Goal: Communication & Community: Connect with others

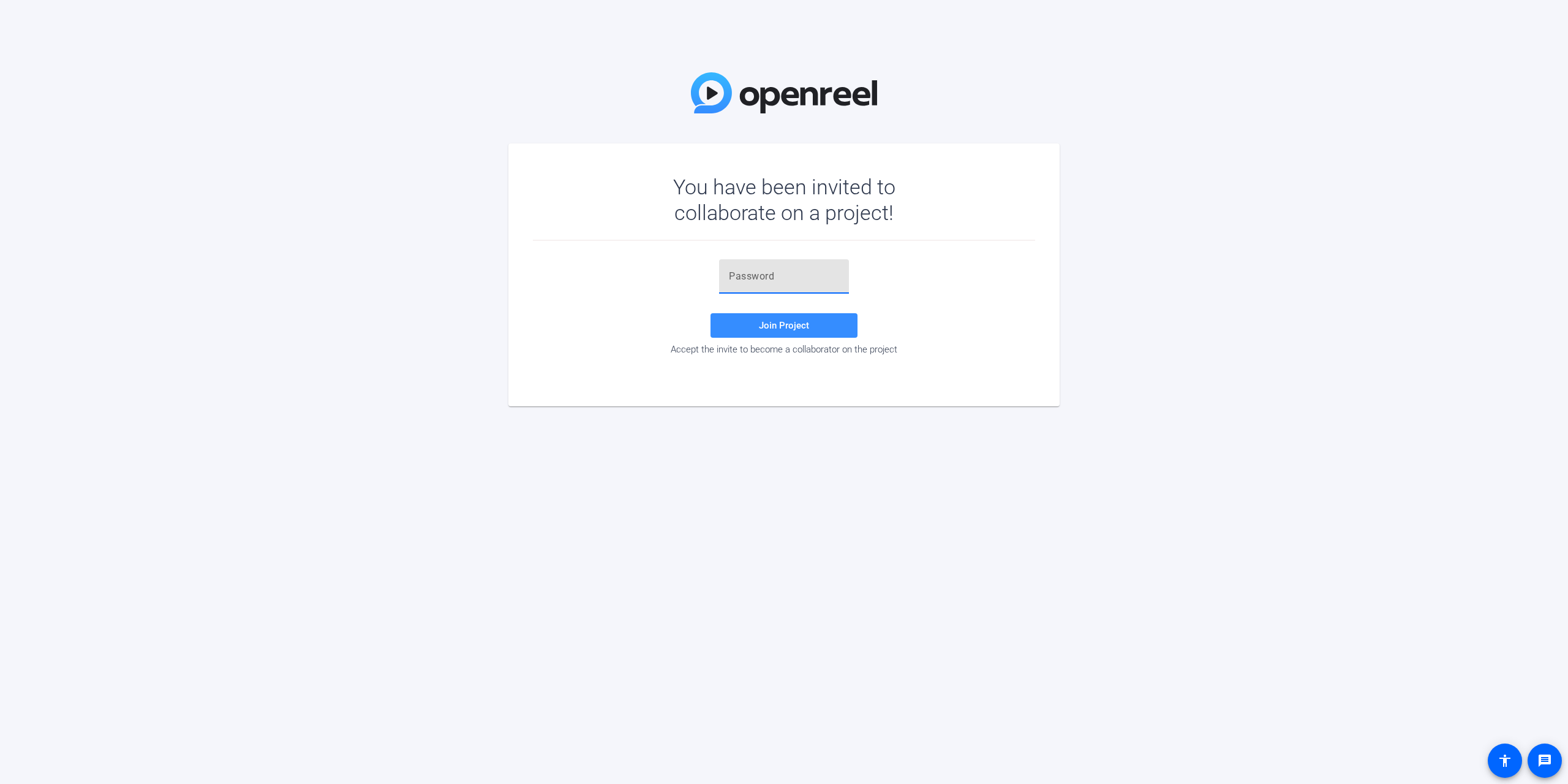
click at [761, 275] on input "text" at bounding box center [784, 276] width 110 height 14
paste input "'@XU6q"
click at [786, 326] on span "Join Project" at bounding box center [784, 325] width 50 height 11
click at [845, 467] on div "You have been invited to collaborate on a project! '@XU6q Invalid token, email …" at bounding box center [784, 392] width 1568 height 784
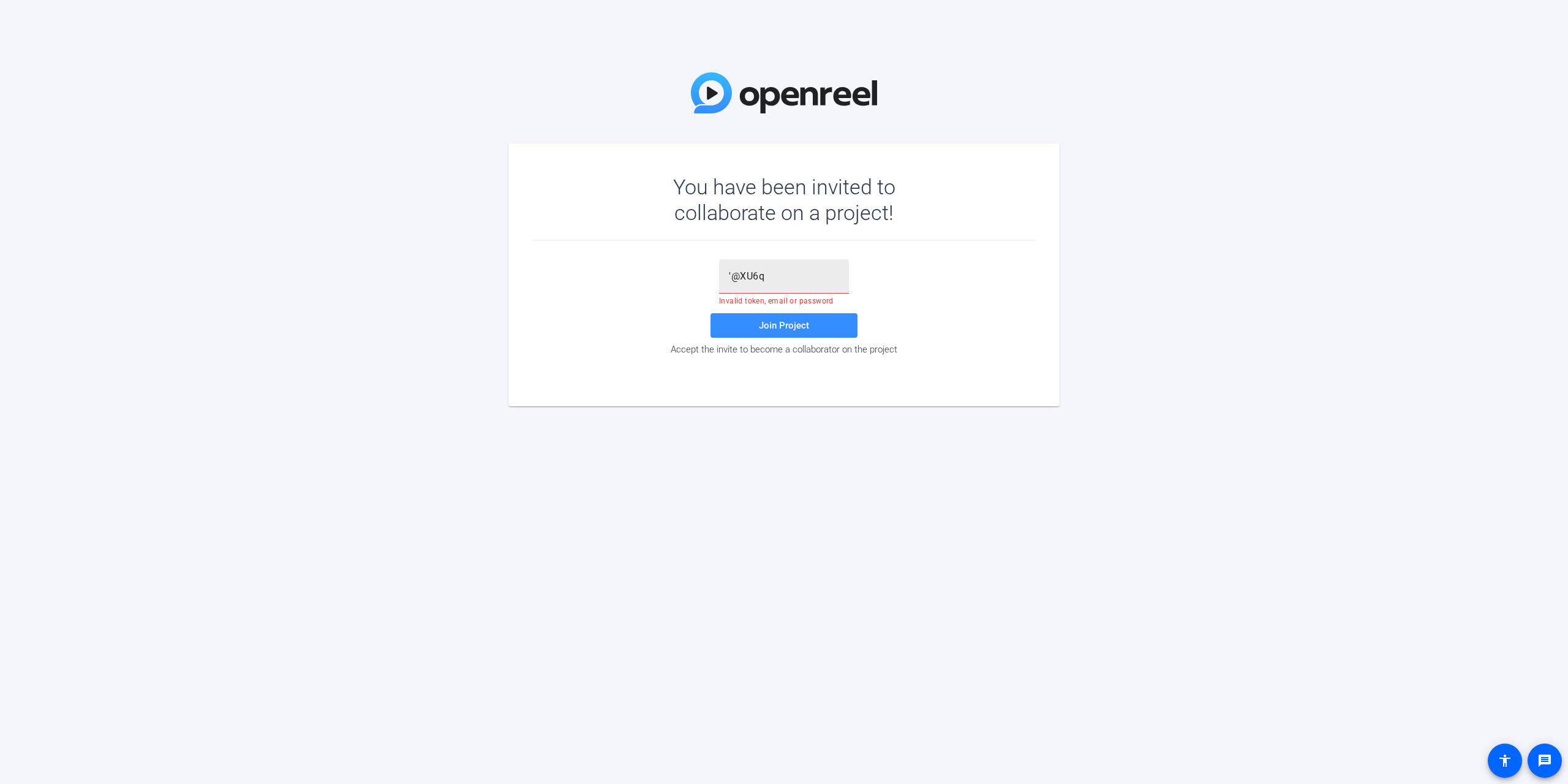
click at [731, 274] on input "'@XU6q" at bounding box center [784, 276] width 110 height 14
type input "@XU6q"
click at [767, 324] on span "Join Project" at bounding box center [784, 325] width 50 height 11
click at [1051, 476] on div "You have been invited to collaborate on a project! @XU6q Invalid token, email o…" at bounding box center [784, 392] width 1568 height 784
drag, startPoint x: 793, startPoint y: 275, endPoint x: 640, endPoint y: 270, distance: 153.1
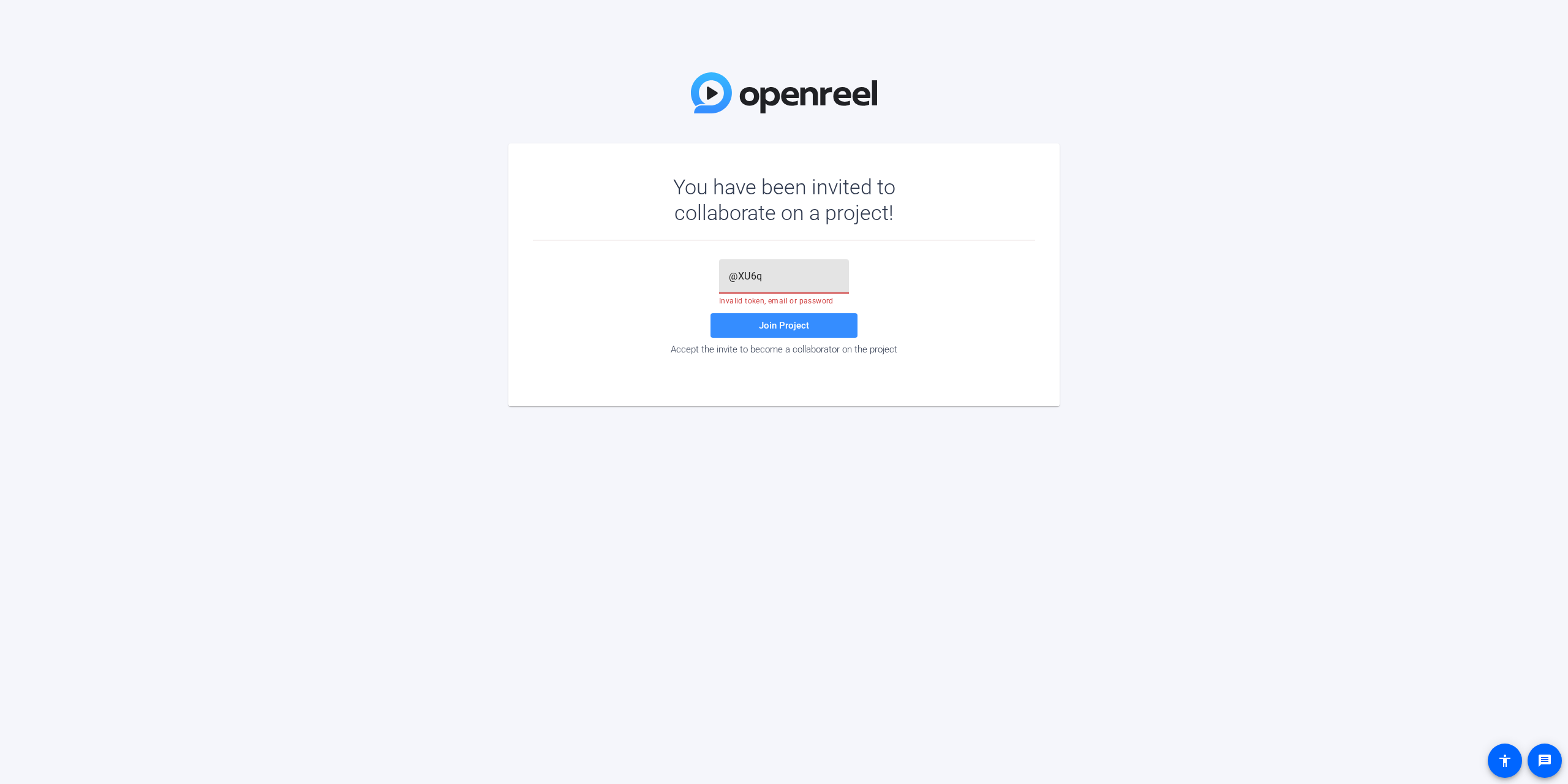
click at [729, 270] on input "@XU6q" at bounding box center [784, 276] width 110 height 14
click at [1202, 279] on div "You have been invited to collaborate on a project! Join Project Accept the invi…" at bounding box center [784, 392] width 1568 height 784
click at [779, 272] on input "text" at bounding box center [784, 276] width 110 height 14
paste input "'@XU6q"
click at [755, 324] on span at bounding box center [784, 325] width 147 height 29
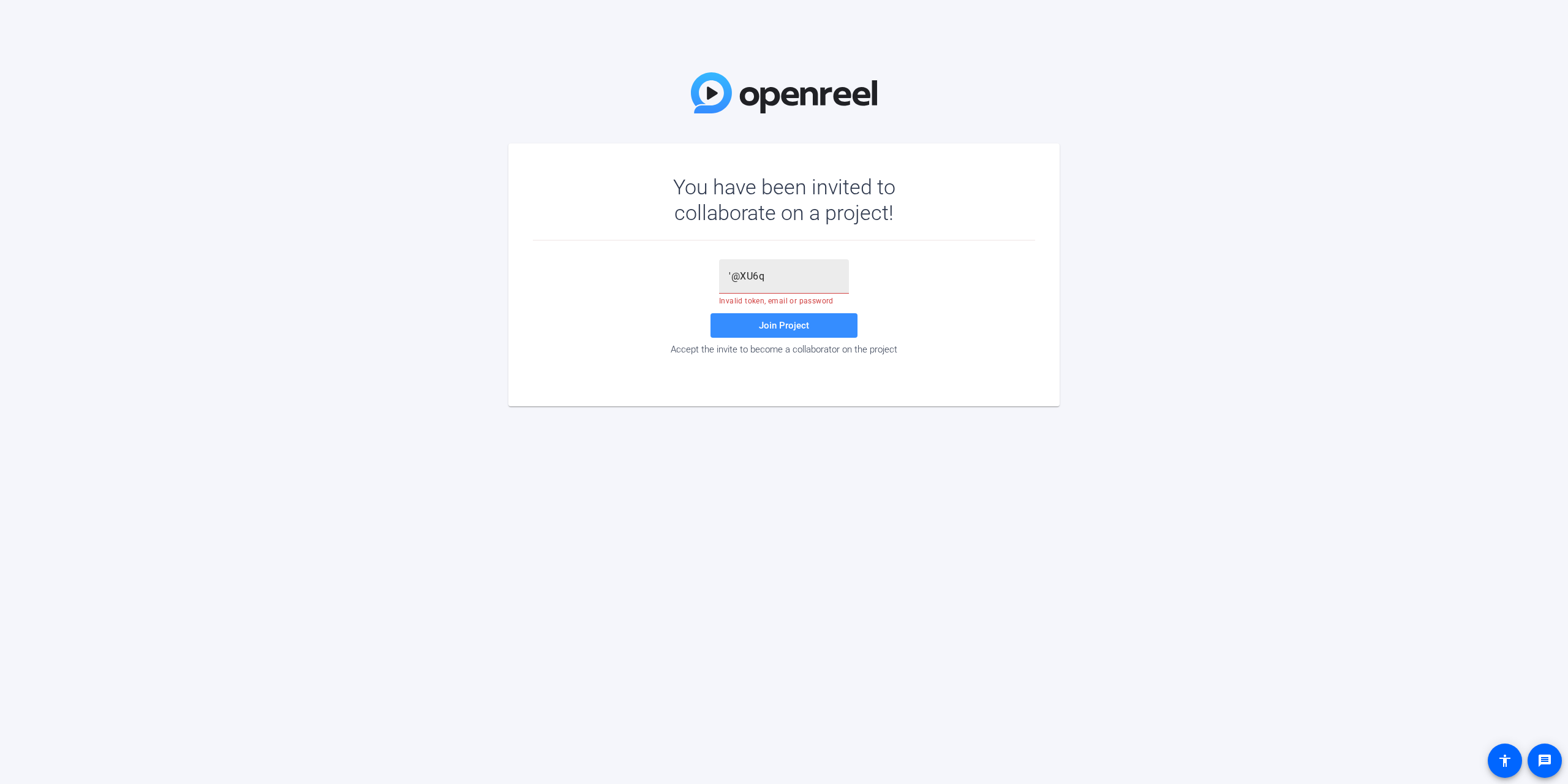
click at [778, 281] on input "'@XU6q" at bounding box center [784, 276] width 110 height 14
drag, startPoint x: 778, startPoint y: 279, endPoint x: 795, endPoint y: 269, distance: 19.7
click at [782, 277] on input "'@XU6q" at bounding box center [784, 276] width 110 height 14
type input "'@XU6q"
click at [803, 319] on span at bounding box center [784, 325] width 147 height 29
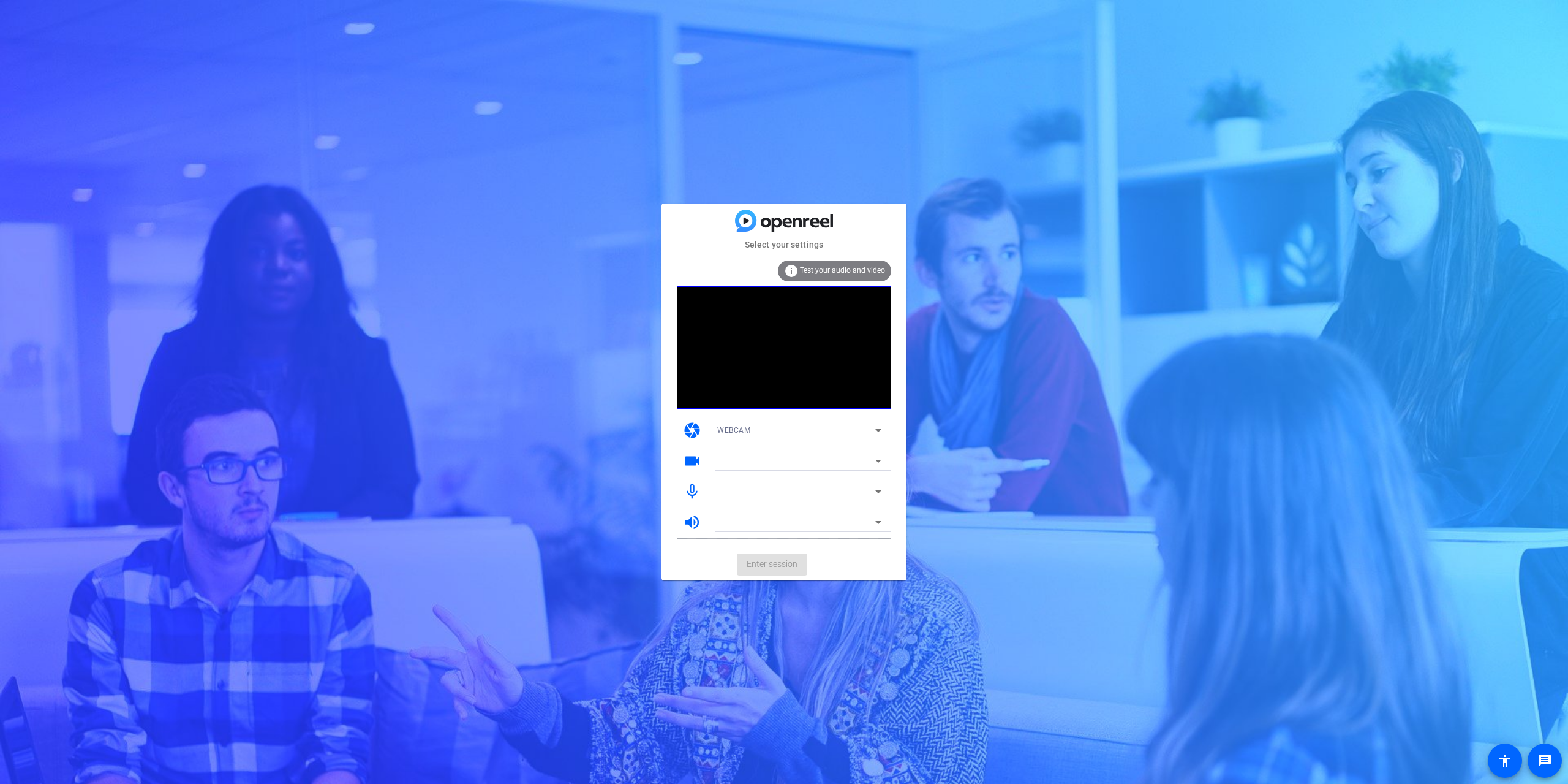
click at [808, 429] on div "WEBCAM" at bounding box center [796, 429] width 158 height 15
click at [695, 572] on div at bounding box center [784, 392] width 1568 height 784
click at [788, 347] on video at bounding box center [784, 347] width 214 height 123
click at [787, 466] on div "OV02E10" at bounding box center [796, 460] width 158 height 15
click at [753, 507] on span "Logi C270 HD WebCam" at bounding box center [759, 505] width 83 height 14
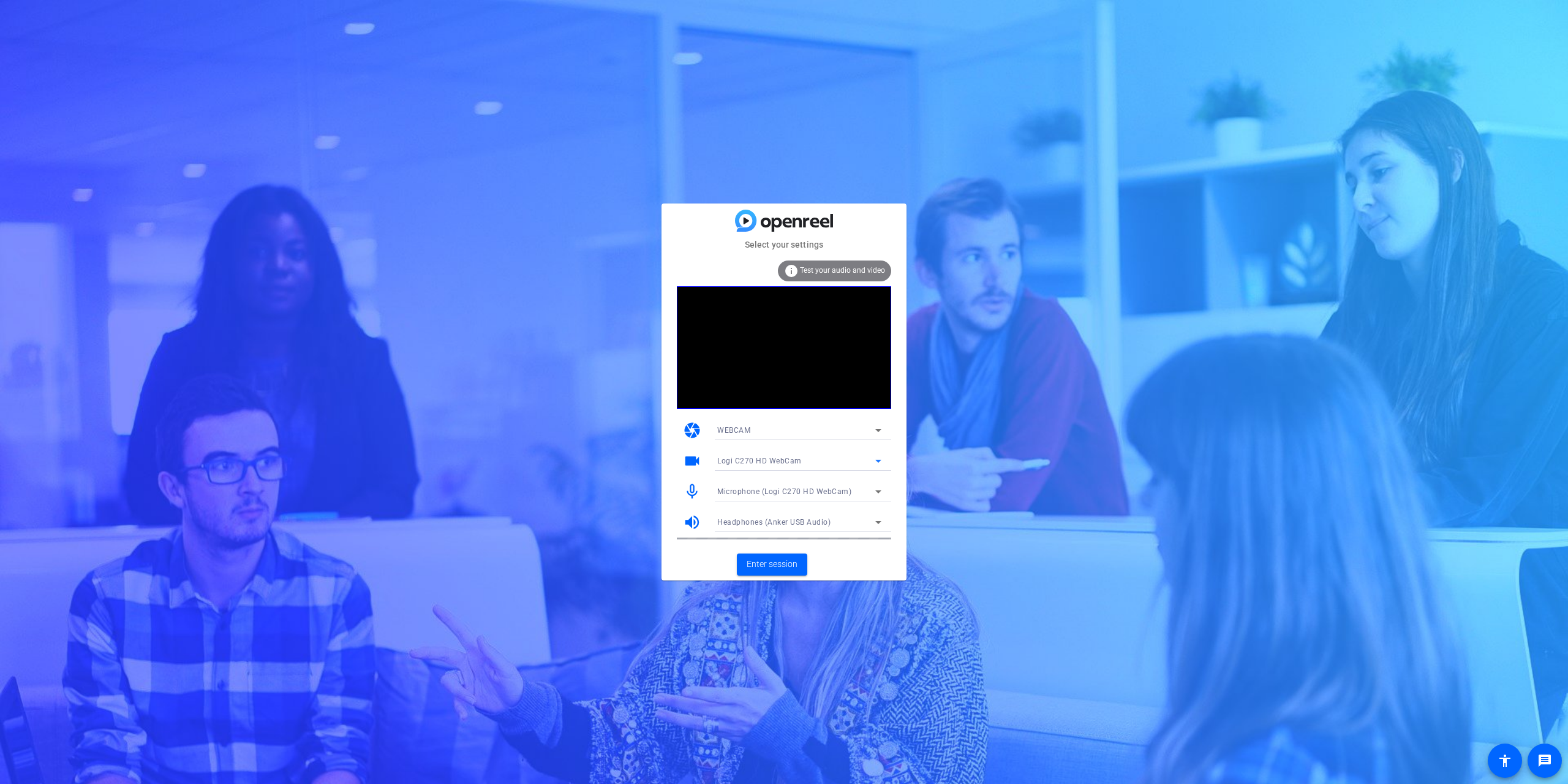
click at [763, 456] on div "Logi C270 HD WebCam" at bounding box center [796, 460] width 158 height 15
click at [754, 482] on mat-option "OV02E10" at bounding box center [799, 485] width 183 height 20
click at [782, 563] on span "Enter session" at bounding box center [773, 564] width 51 height 13
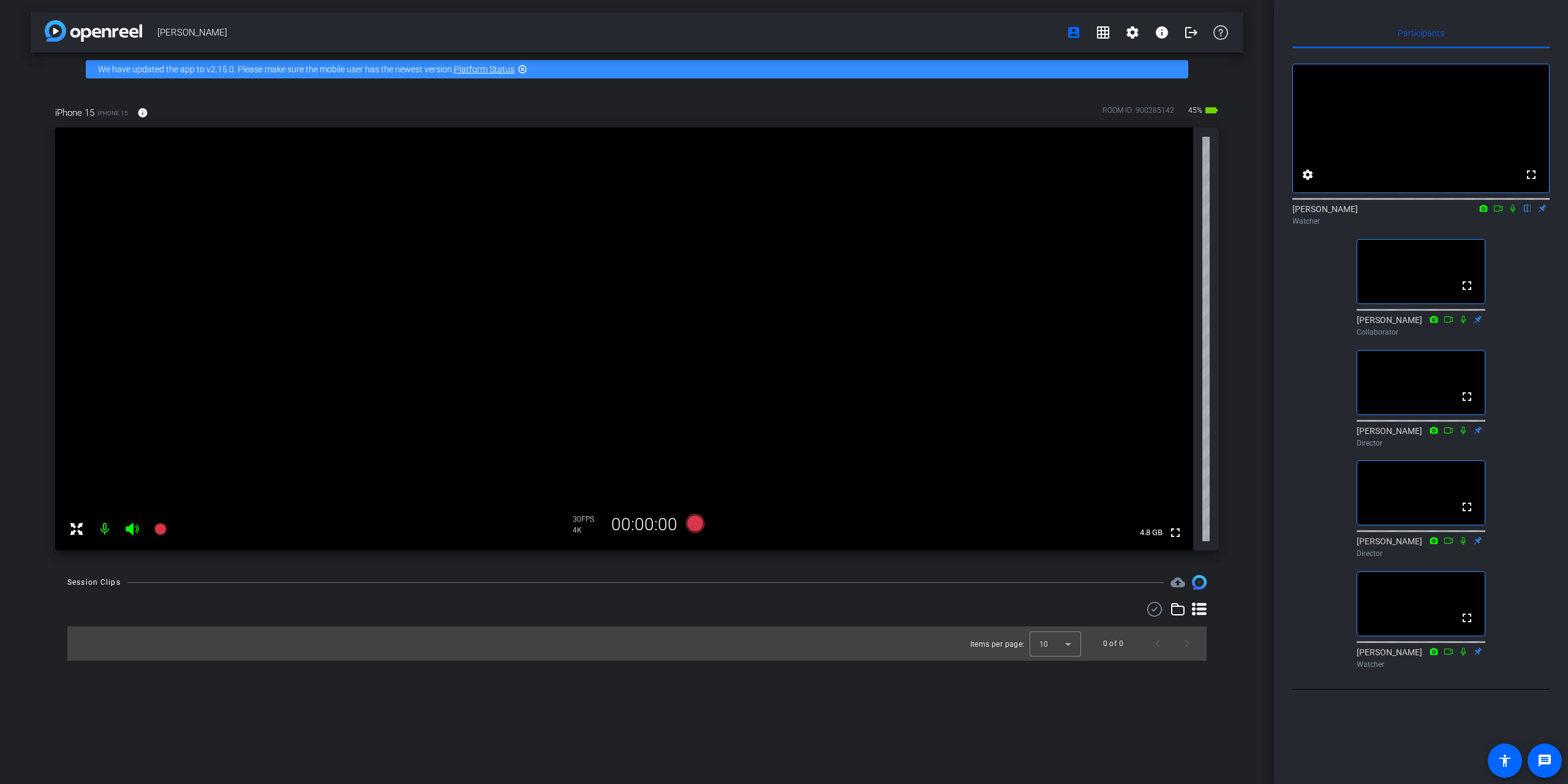
click at [1513, 212] on icon at bounding box center [1512, 208] width 5 height 8
click at [1513, 212] on icon at bounding box center [1513, 208] width 7 height 8
click at [1510, 212] on icon at bounding box center [1513, 208] width 10 height 9
click at [1512, 212] on icon at bounding box center [1513, 208] width 7 height 8
click at [1512, 212] on icon at bounding box center [1512, 208] width 5 height 8
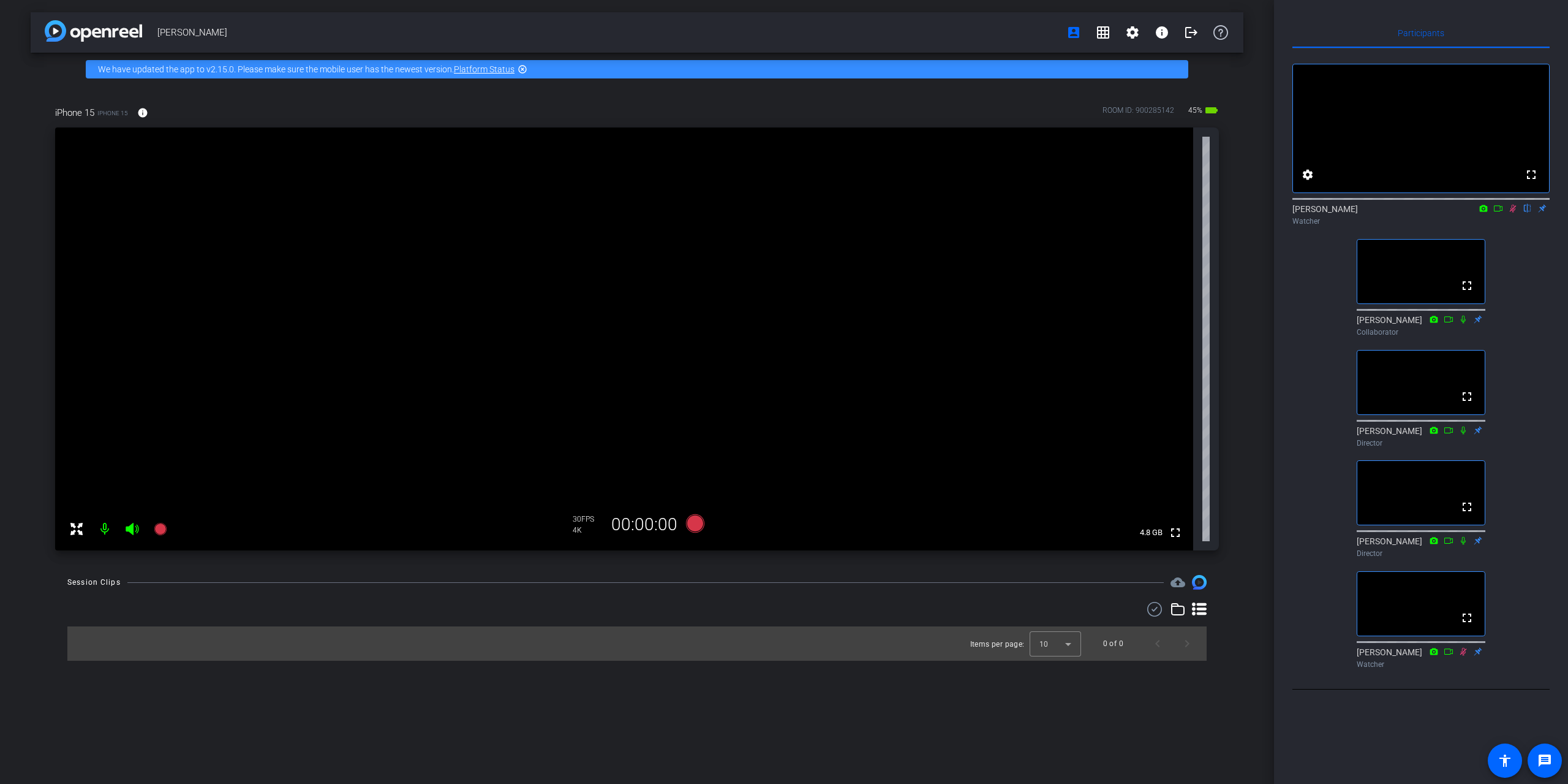
click at [1512, 212] on icon at bounding box center [1513, 208] width 7 height 8
click at [1514, 212] on icon at bounding box center [1513, 208] width 10 height 9
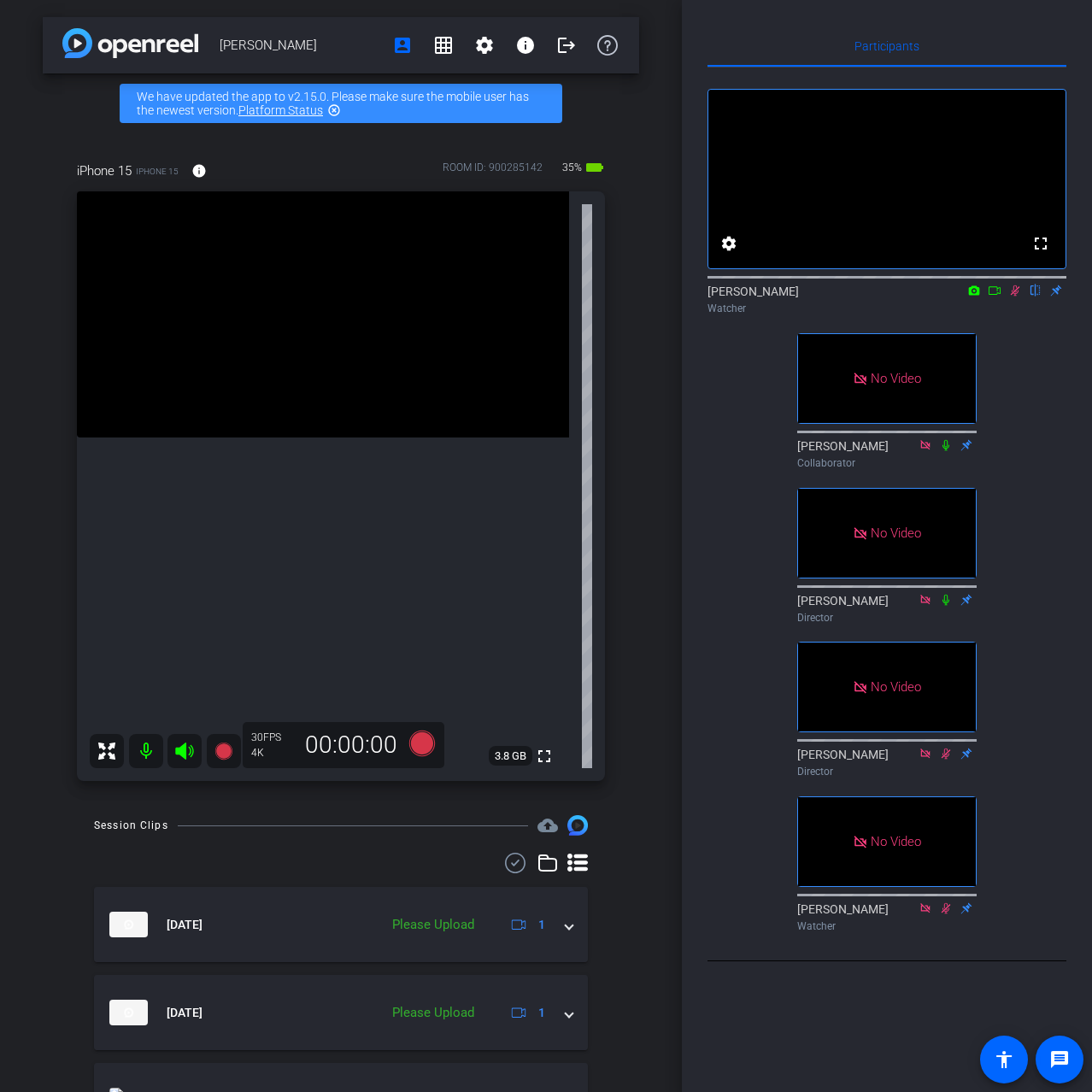
click at [1013, 296] on icon at bounding box center [1014, 290] width 14 height 12
click at [1016, 296] on icon at bounding box center [1014, 291] width 6 height 11
click at [1013, 296] on icon at bounding box center [1014, 290] width 14 height 12
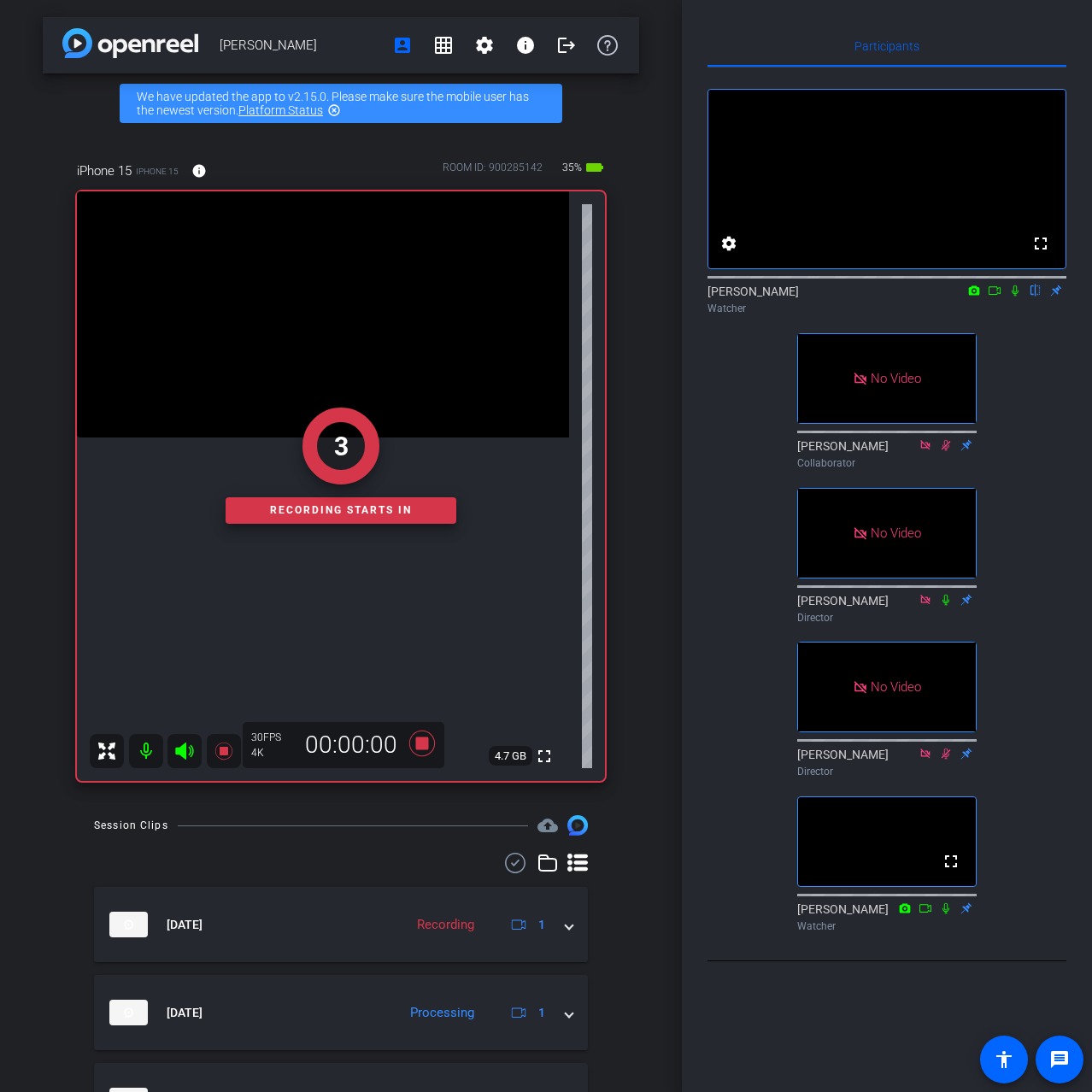
click at [1015, 296] on icon at bounding box center [1014, 291] width 6 height 11
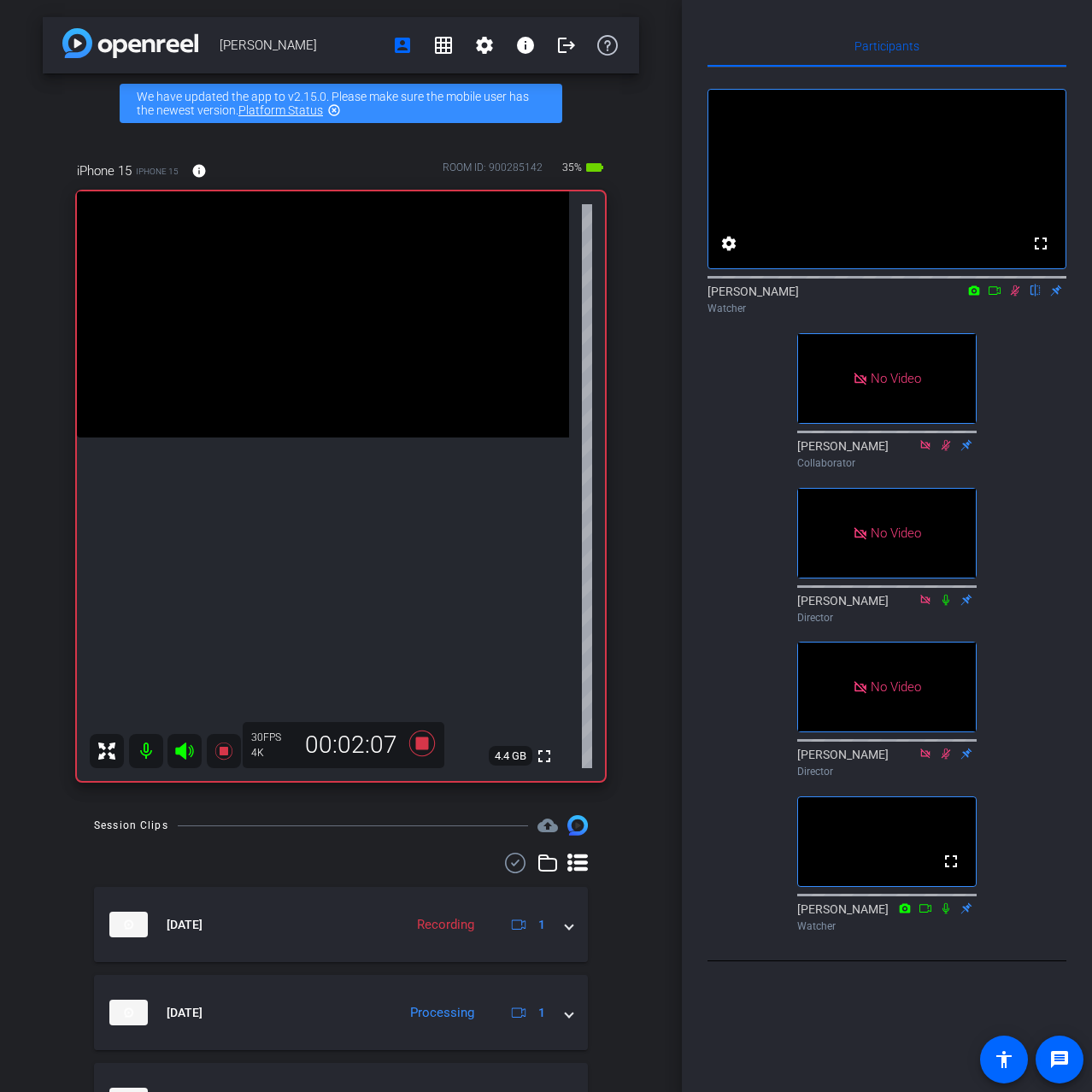
click at [1013, 296] on icon at bounding box center [1014, 290] width 14 height 12
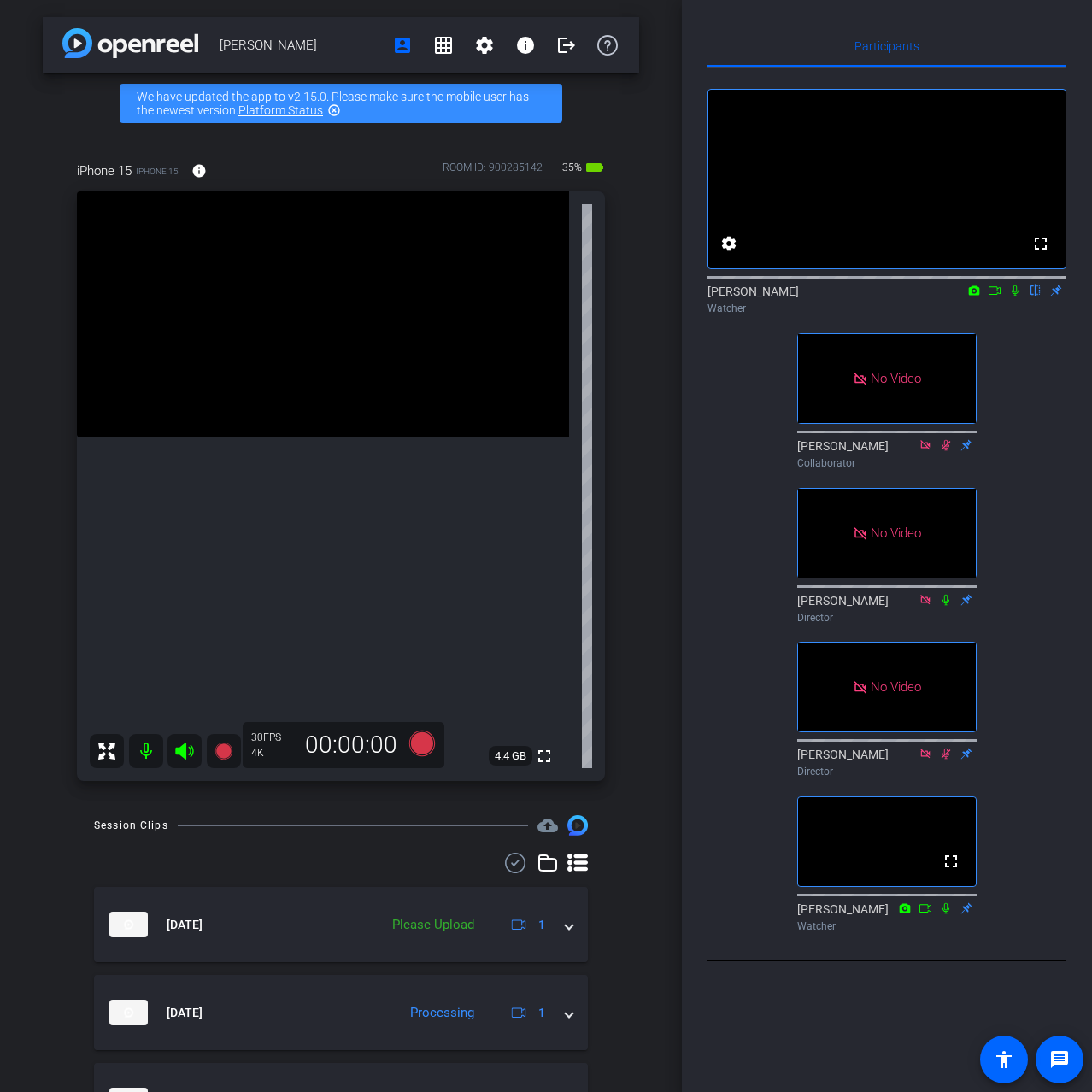
click at [1014, 296] on icon at bounding box center [1014, 291] width 6 height 11
click at [1014, 296] on icon at bounding box center [1015, 291] width 9 height 11
click at [1014, 296] on icon at bounding box center [1014, 291] width 6 height 11
click at [1014, 296] on icon at bounding box center [1015, 291] width 9 height 11
